Goal: Transaction & Acquisition: Purchase product/service

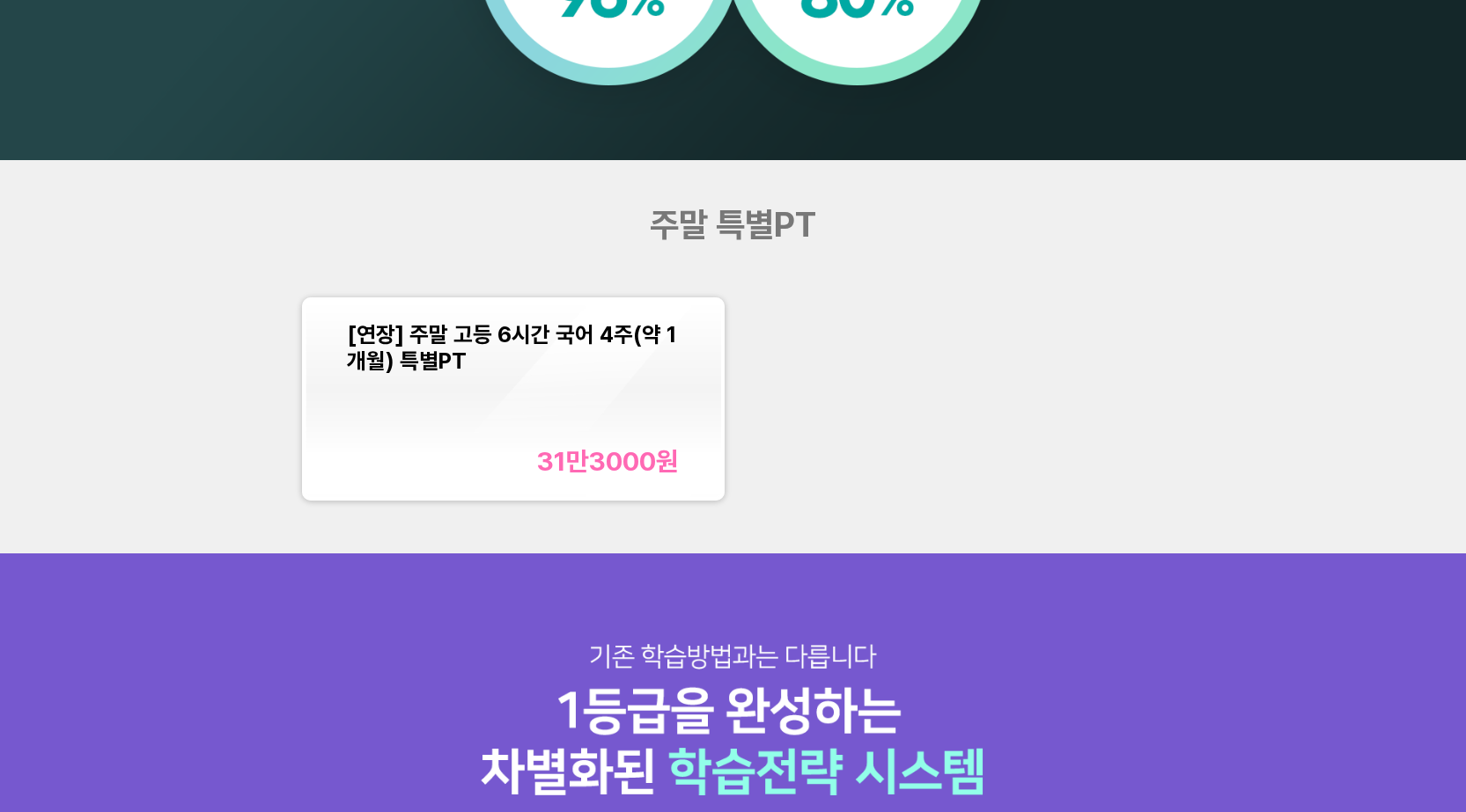
scroll to position [1936, 0]
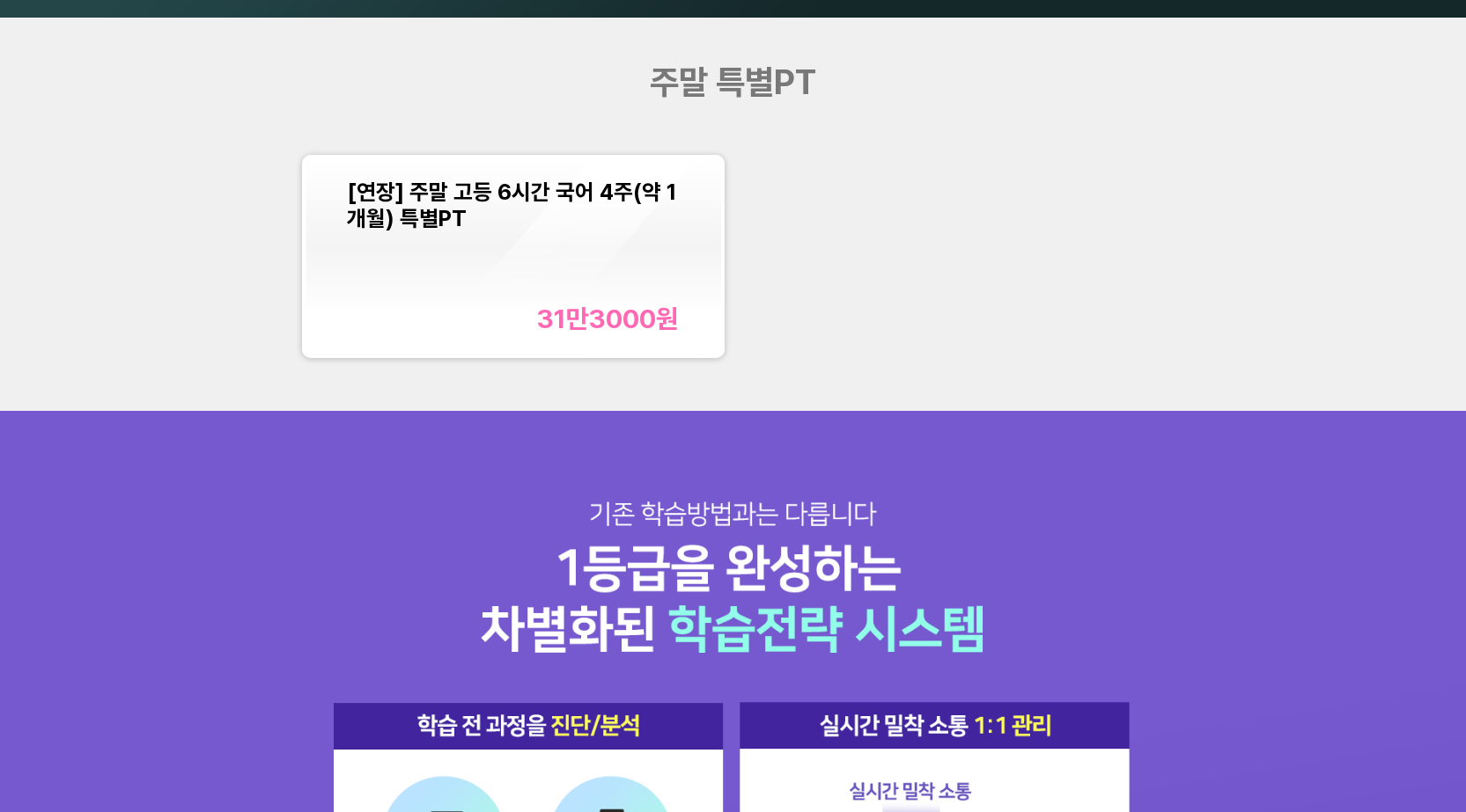
click at [579, 292] on div "[연장] 주말 고등 6시간 국어 4주(약 1개월) 특별PT 31만3000 원" at bounding box center [513, 256] width 332 height 155
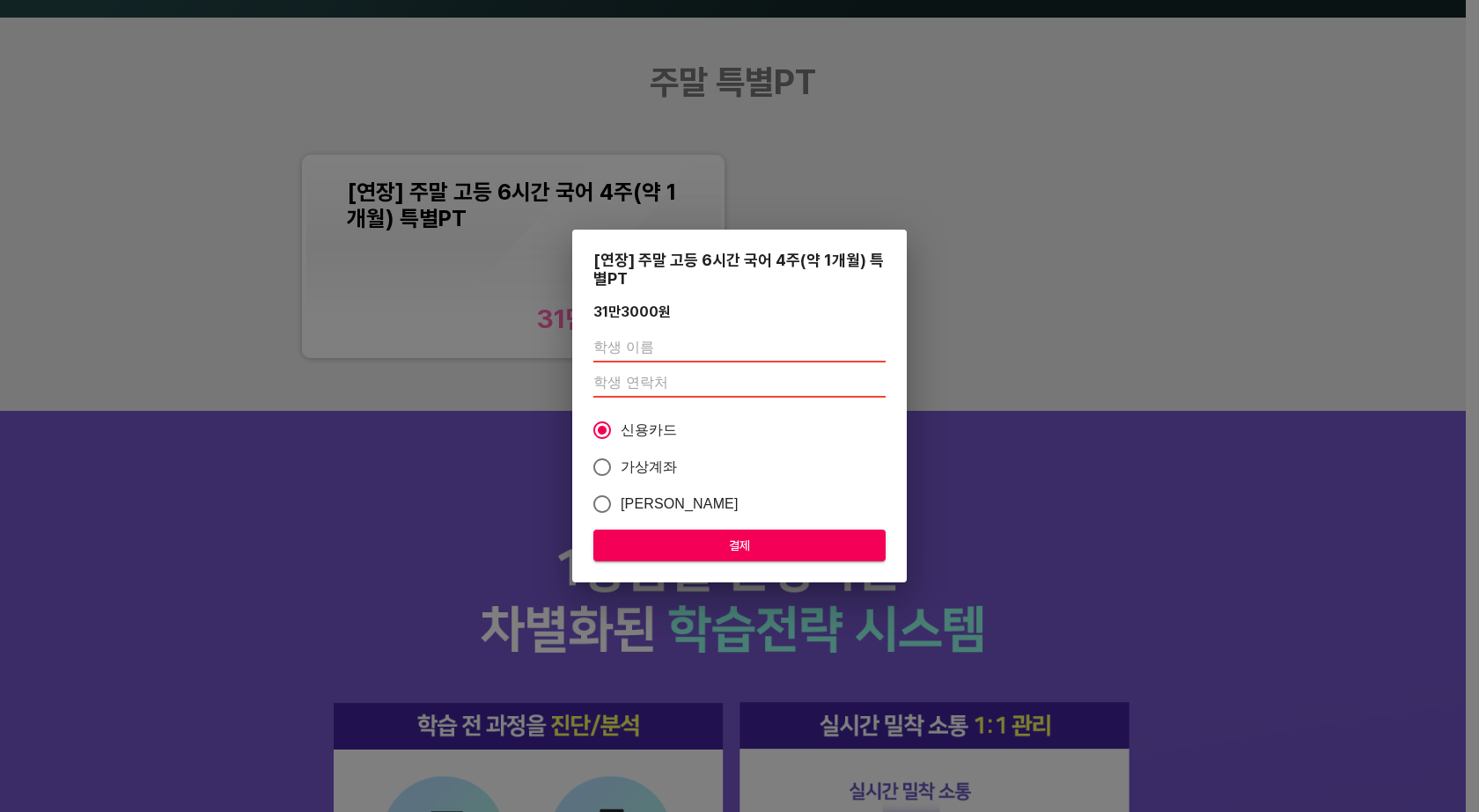
click at [693, 344] on input "text" at bounding box center [740, 349] width 292 height 28
type input "[PERSON_NAME]"
click at [618, 391] on input "number" at bounding box center [740, 384] width 292 height 28
type input "01034025933"
click at [601, 466] on input "가상계좌" at bounding box center [602, 466] width 37 height 37
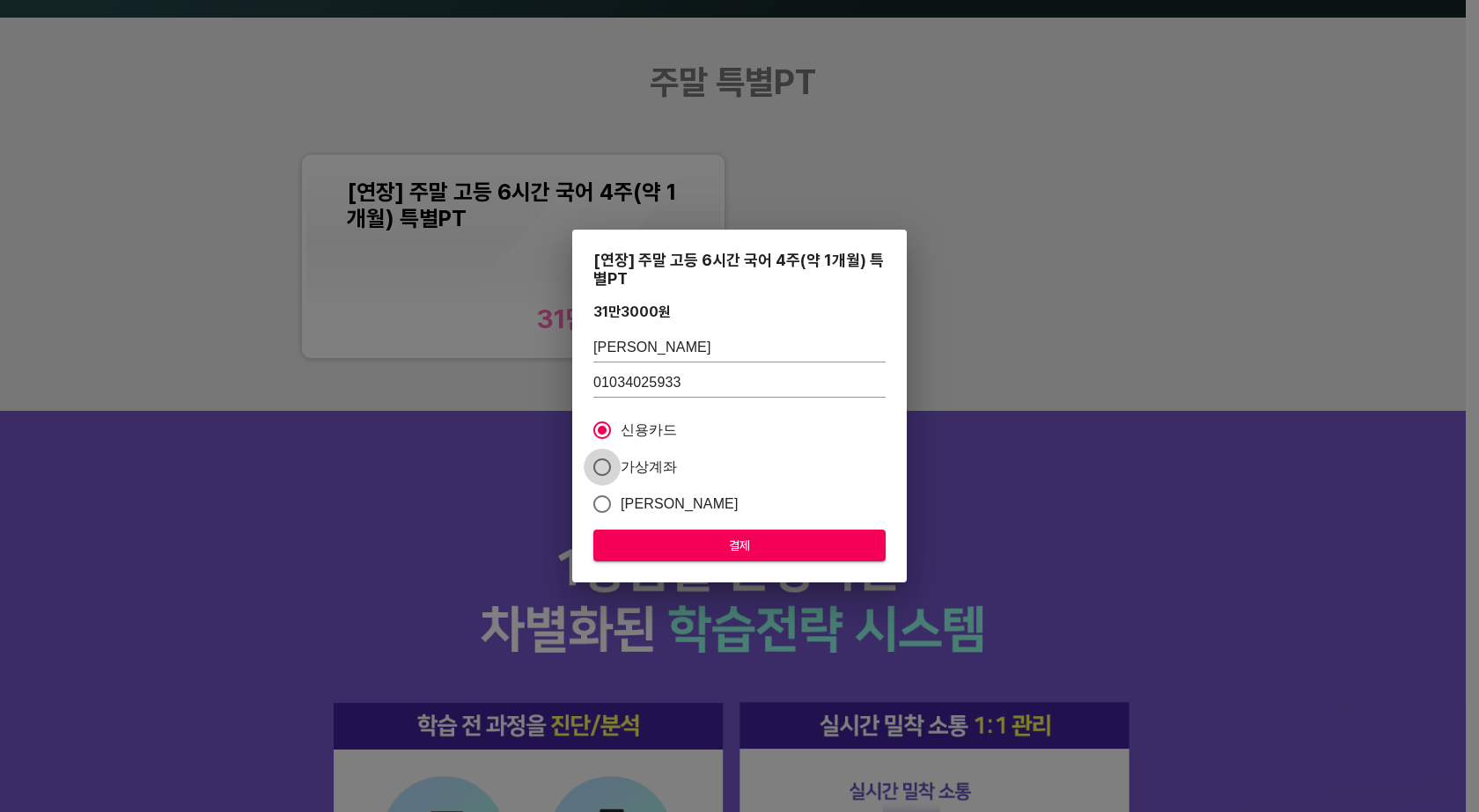
radio input "true"
click at [734, 550] on span "결제" at bounding box center [740, 546] width 264 height 22
